Goal: Entertainment & Leisure: Consume media (video, audio)

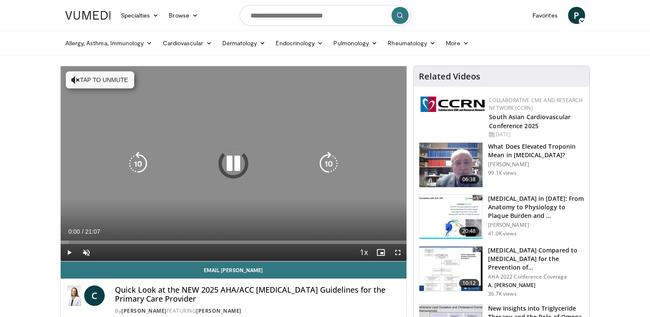
click at [80, 78] on button "Tap to unmute" at bounding box center [100, 79] width 68 height 17
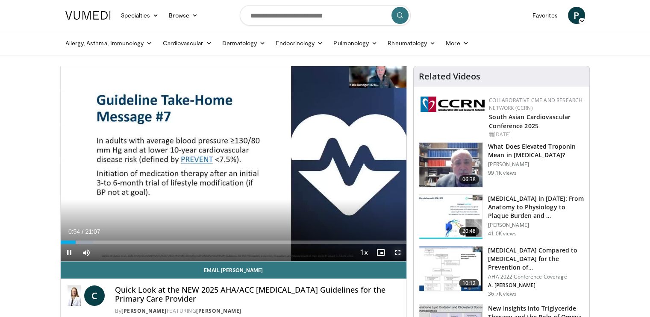
click at [400, 252] on span "Video Player" at bounding box center [397, 252] width 17 height 17
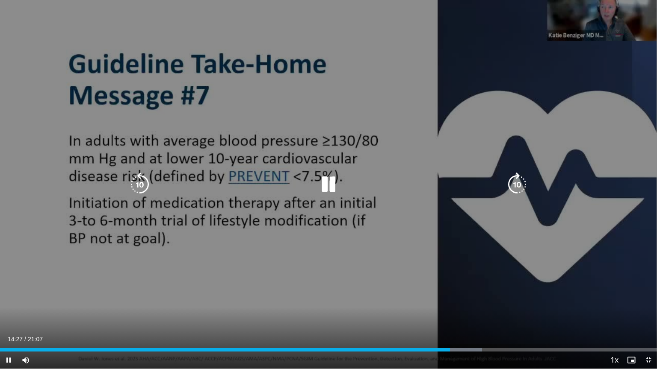
drag, startPoint x: 388, startPoint y: 324, endPoint x: 455, endPoint y: 302, distance: 70.2
click at [455, 302] on div "10 seconds Tap to unmute" at bounding box center [328, 184] width 657 height 369
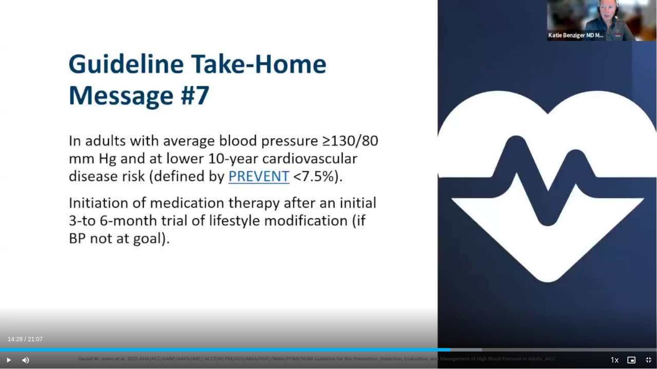
click at [455, 302] on div "10 seconds Tap to unmute" at bounding box center [328, 184] width 657 height 369
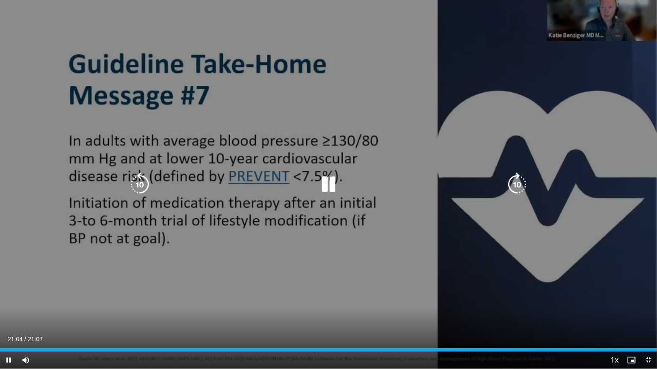
click at [335, 190] on icon "Video Player" at bounding box center [328, 185] width 24 height 24
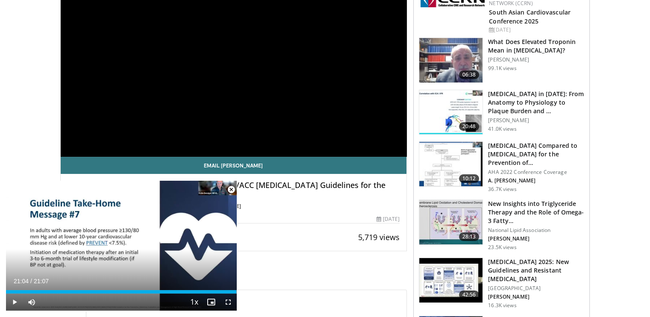
scroll to position [134, 0]
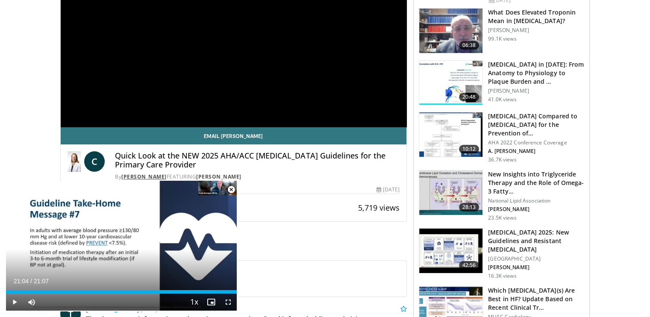
click at [160, 173] on link "[PERSON_NAME]" at bounding box center [143, 176] width 45 height 7
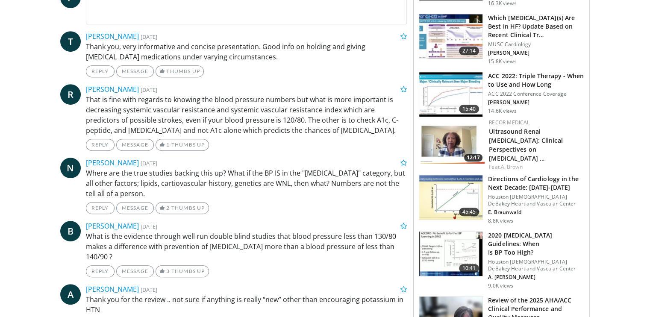
scroll to position [413, 0]
